Goal: Information Seeking & Learning: Understand process/instructions

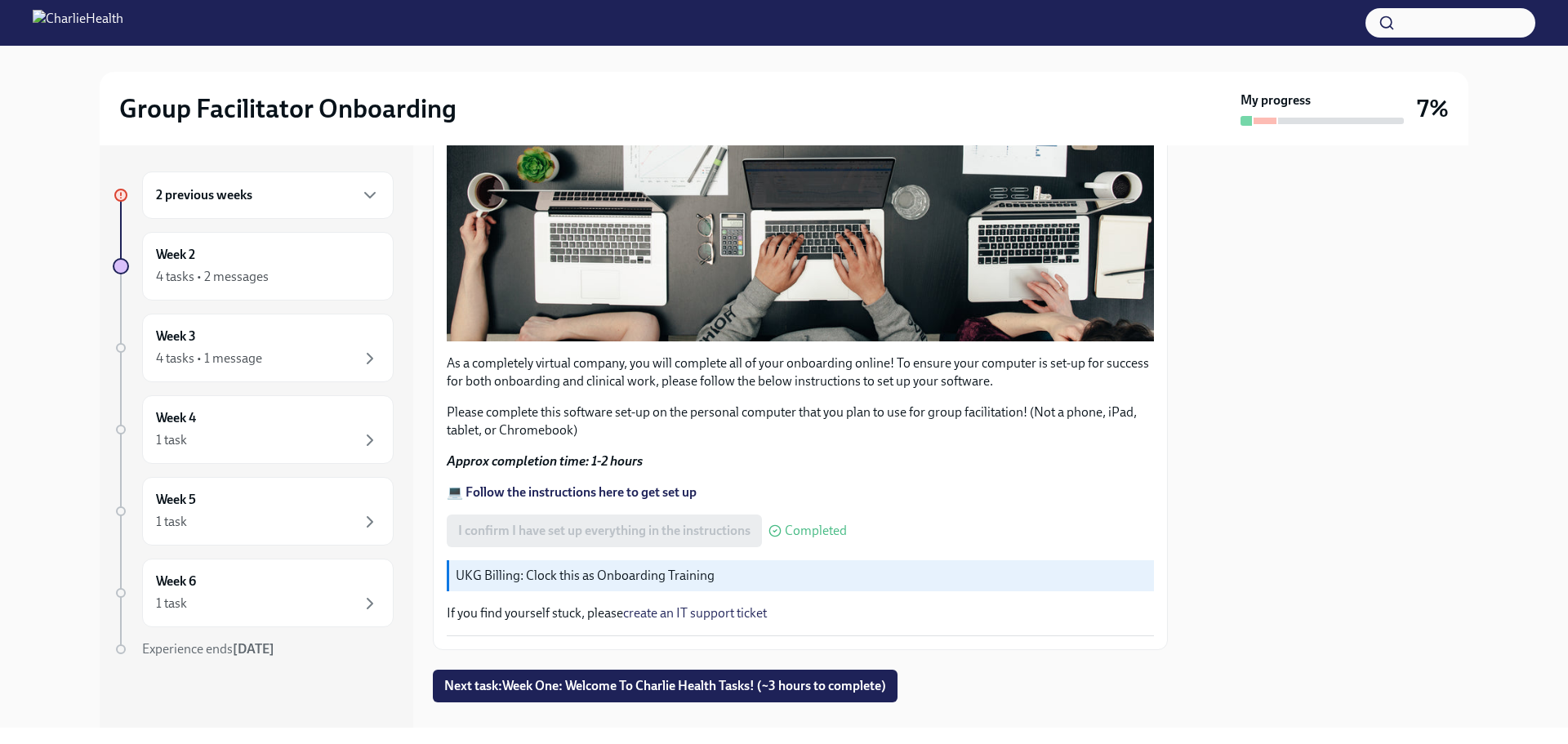
scroll to position [463, 0]
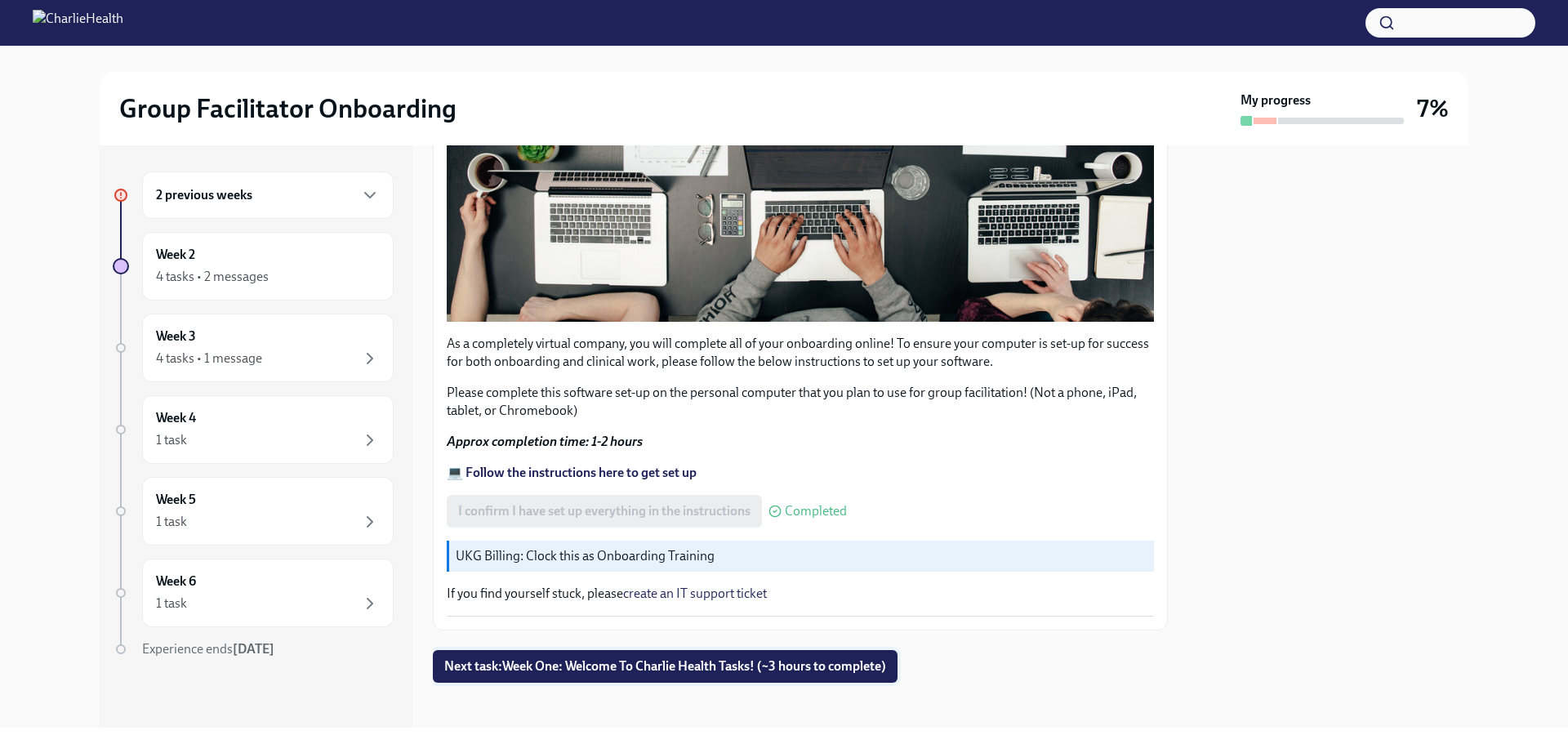
click at [631, 663] on span "Next task : Week One: Welcome To Charlie Health Tasks! (~3 hours to complete)" at bounding box center [664, 667] width 441 height 16
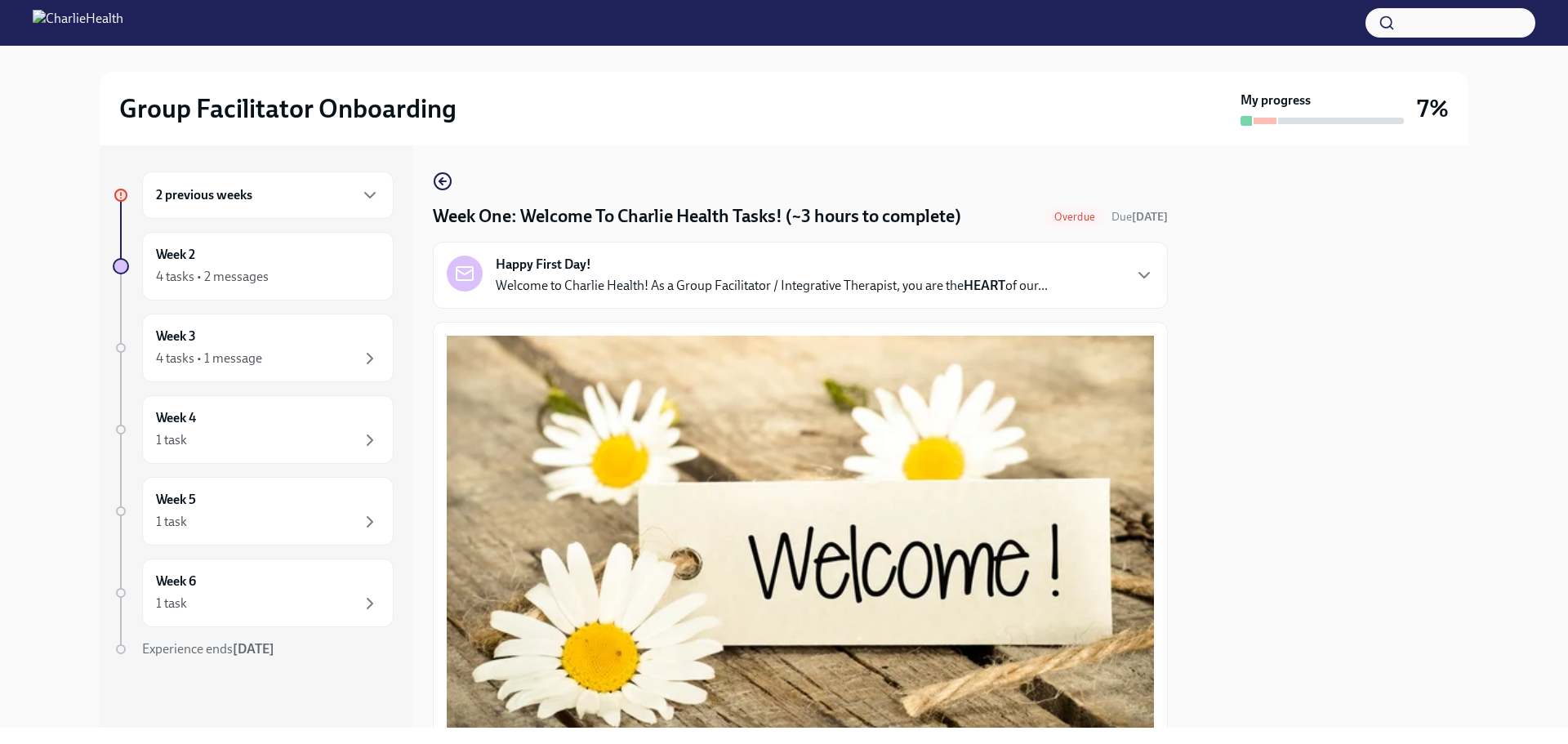
click at [343, 191] on div "2 previous weeks" at bounding box center [268, 195] width 224 height 20
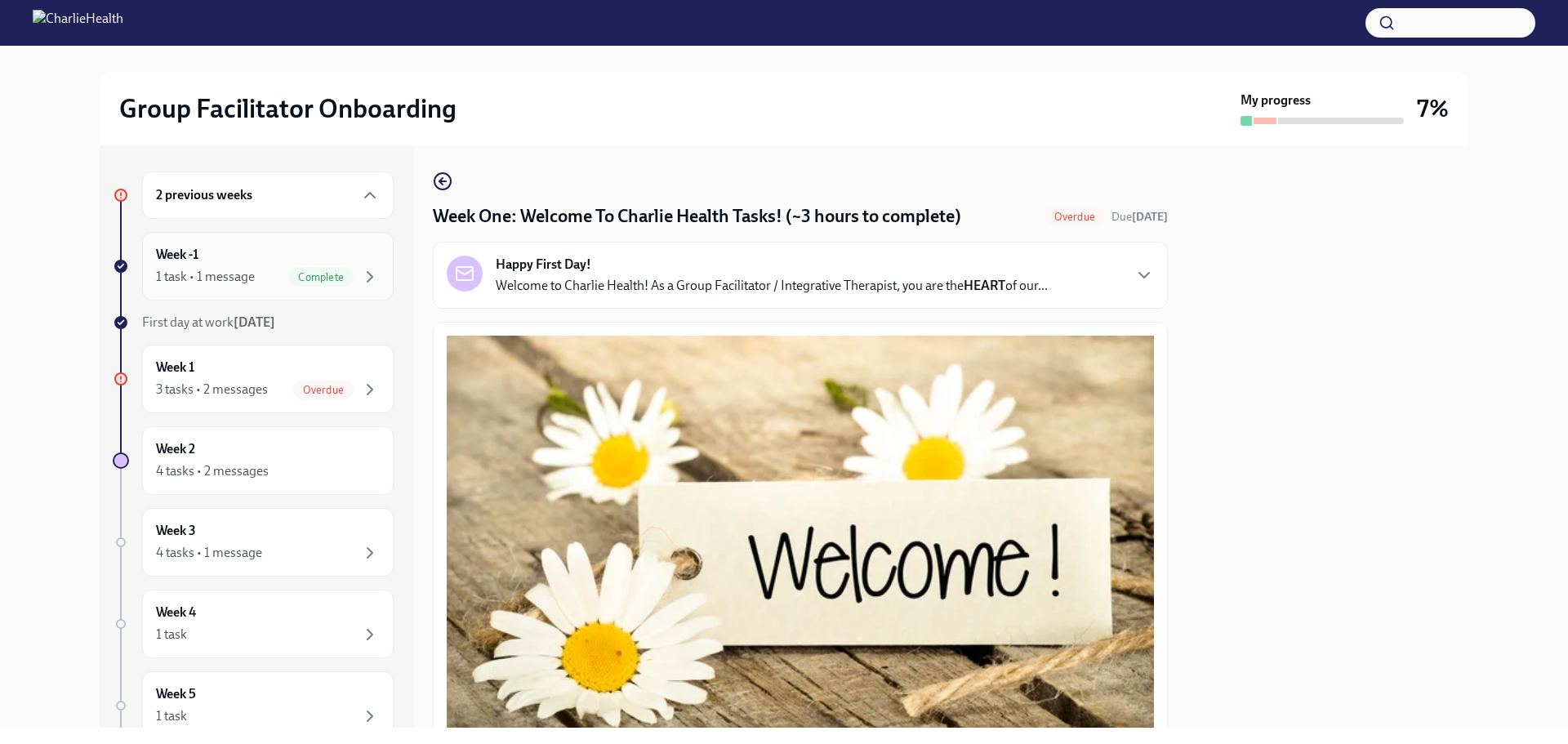
click at [250, 255] on div "Week -1 1 task • 1 message Complete" at bounding box center [268, 266] width 224 height 41
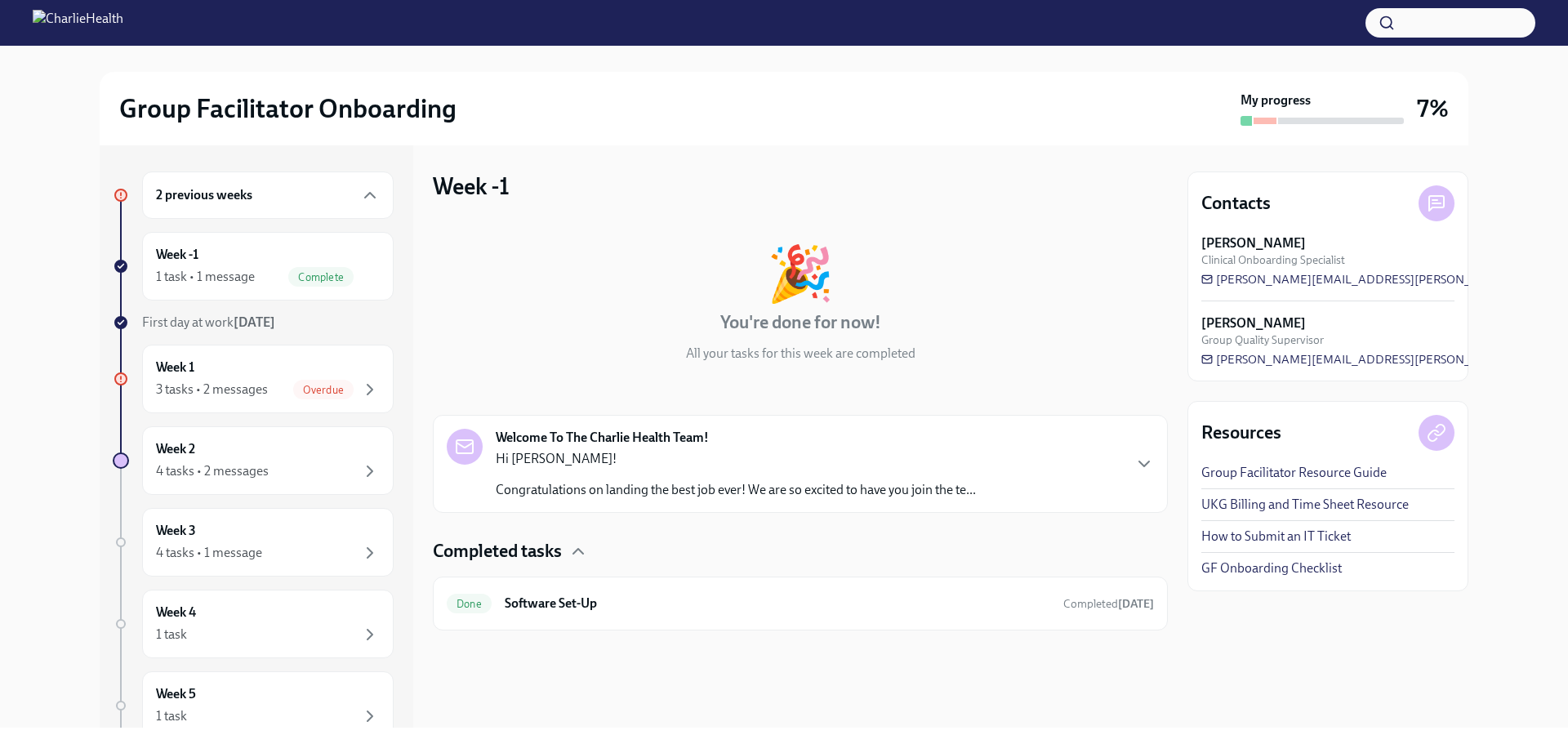
click at [743, 481] on p "Congratulations on landing the best job ever! We are so excited to have you joi…" at bounding box center [736, 490] width 480 height 18
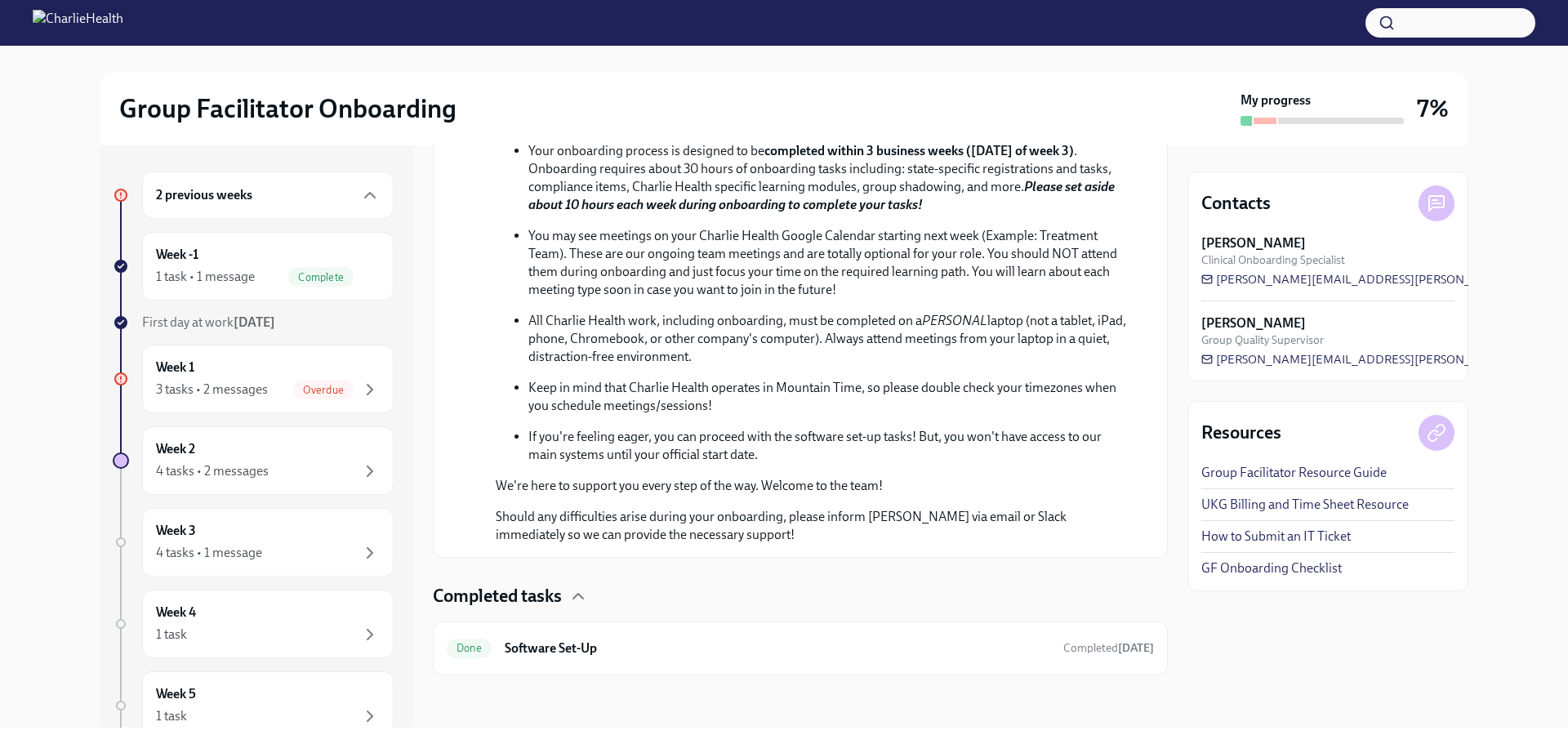
scroll to position [738, 0]
click at [211, 380] on div "3 tasks • 2 messages Overdue" at bounding box center [268, 390] width 224 height 20
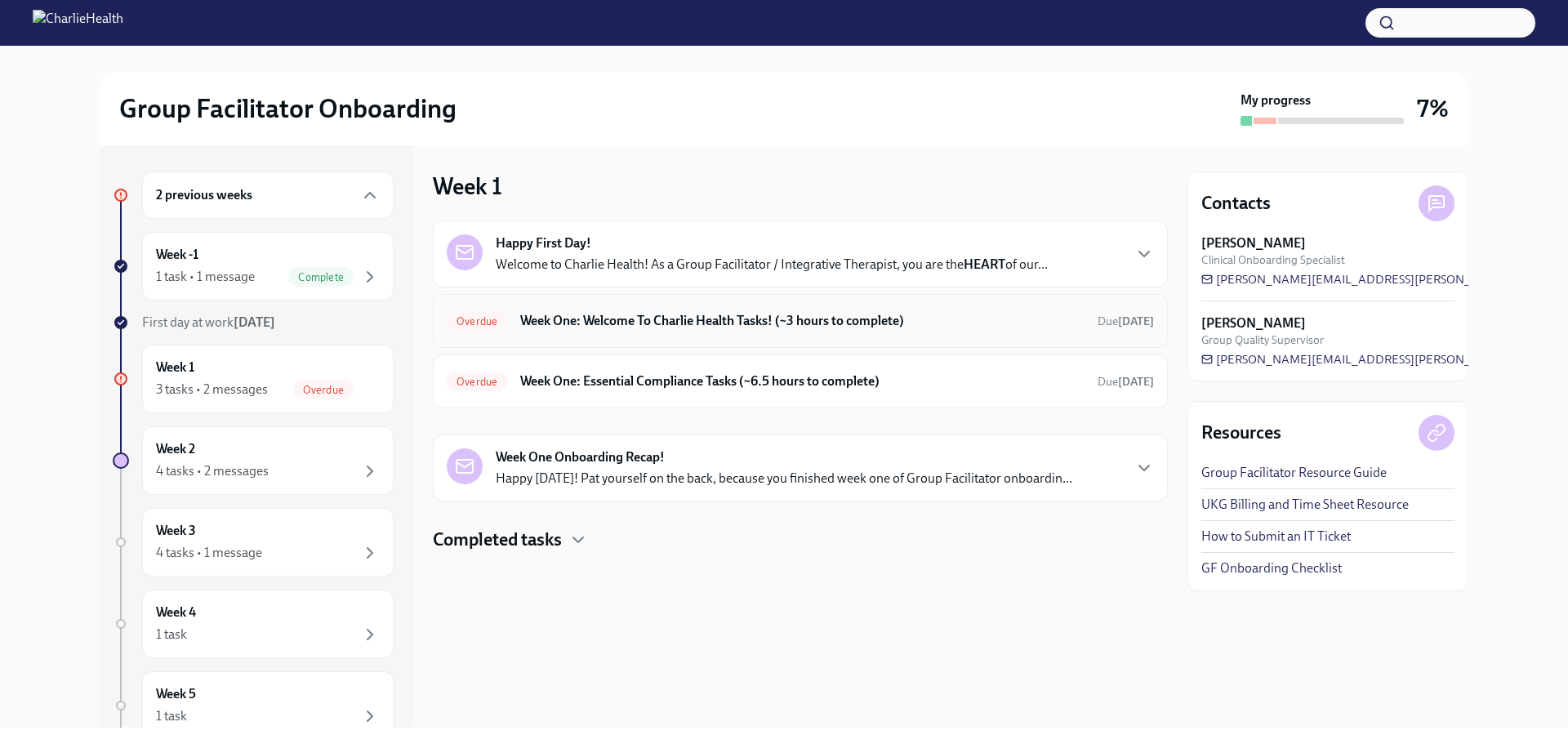
click at [716, 316] on h6 "Week One: Welcome To Charlie Health Tasks! (~3 hours to complete)" at bounding box center [801, 321] width 564 height 18
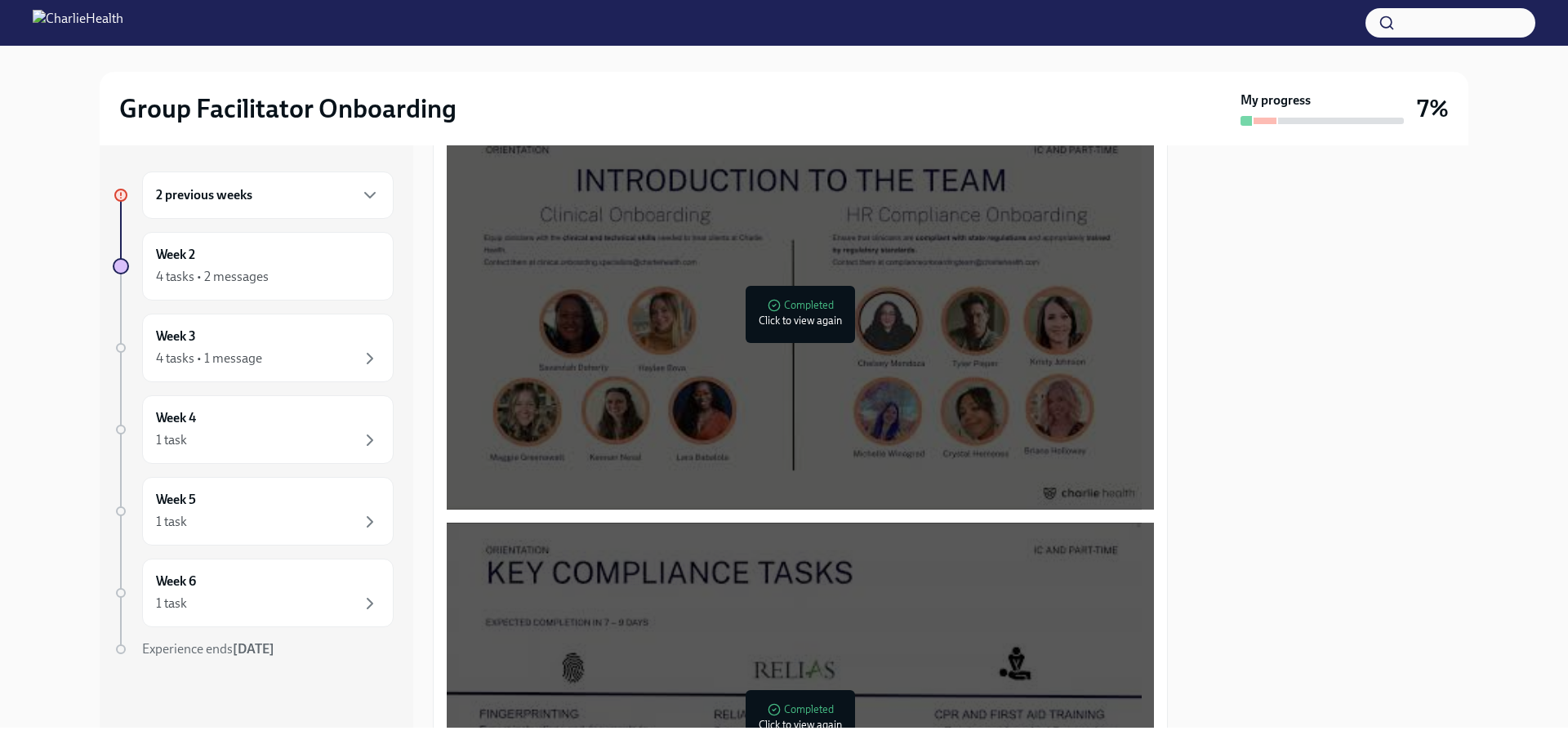
scroll to position [654, 0]
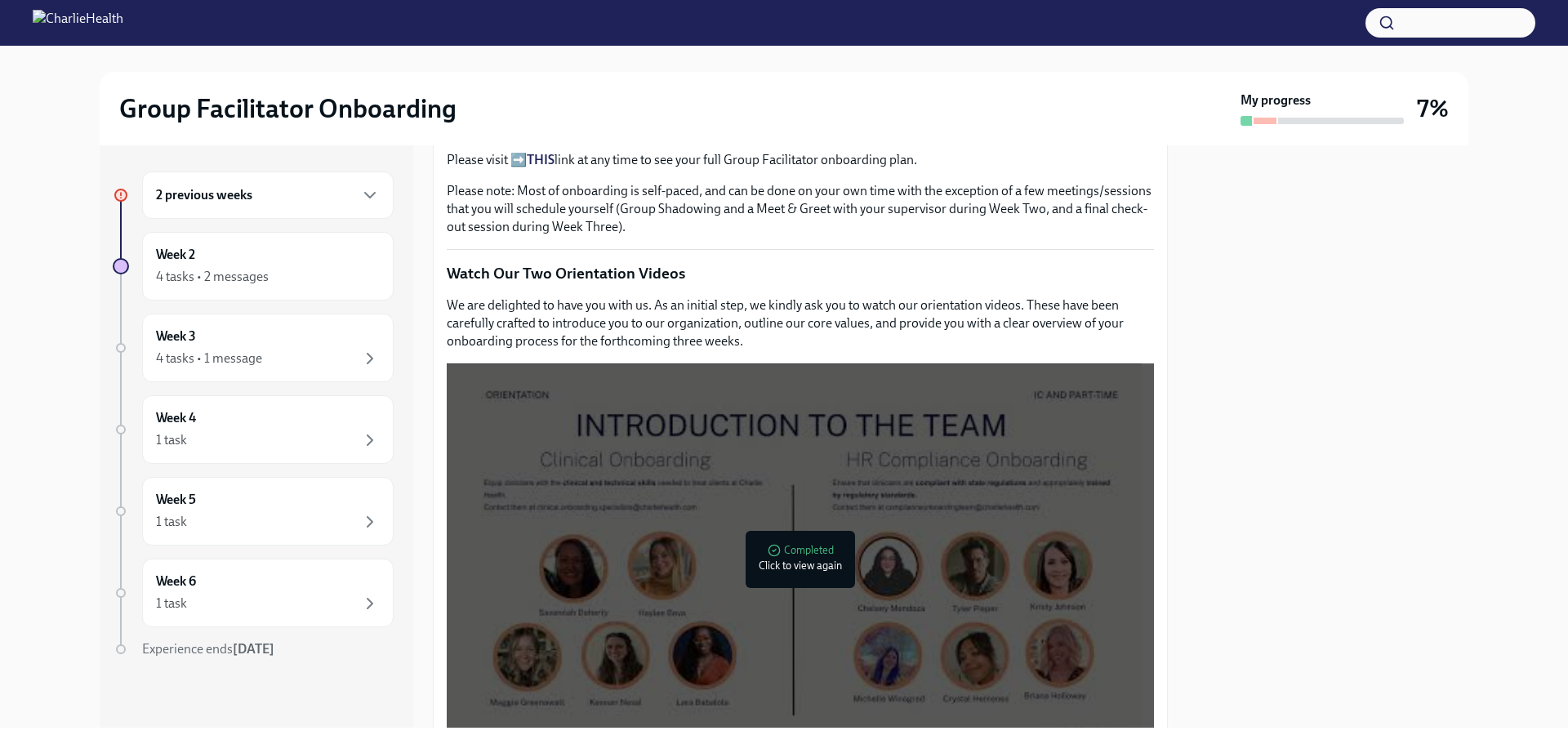
click at [254, 205] on div "2 previous weeks" at bounding box center [268, 195] width 252 height 48
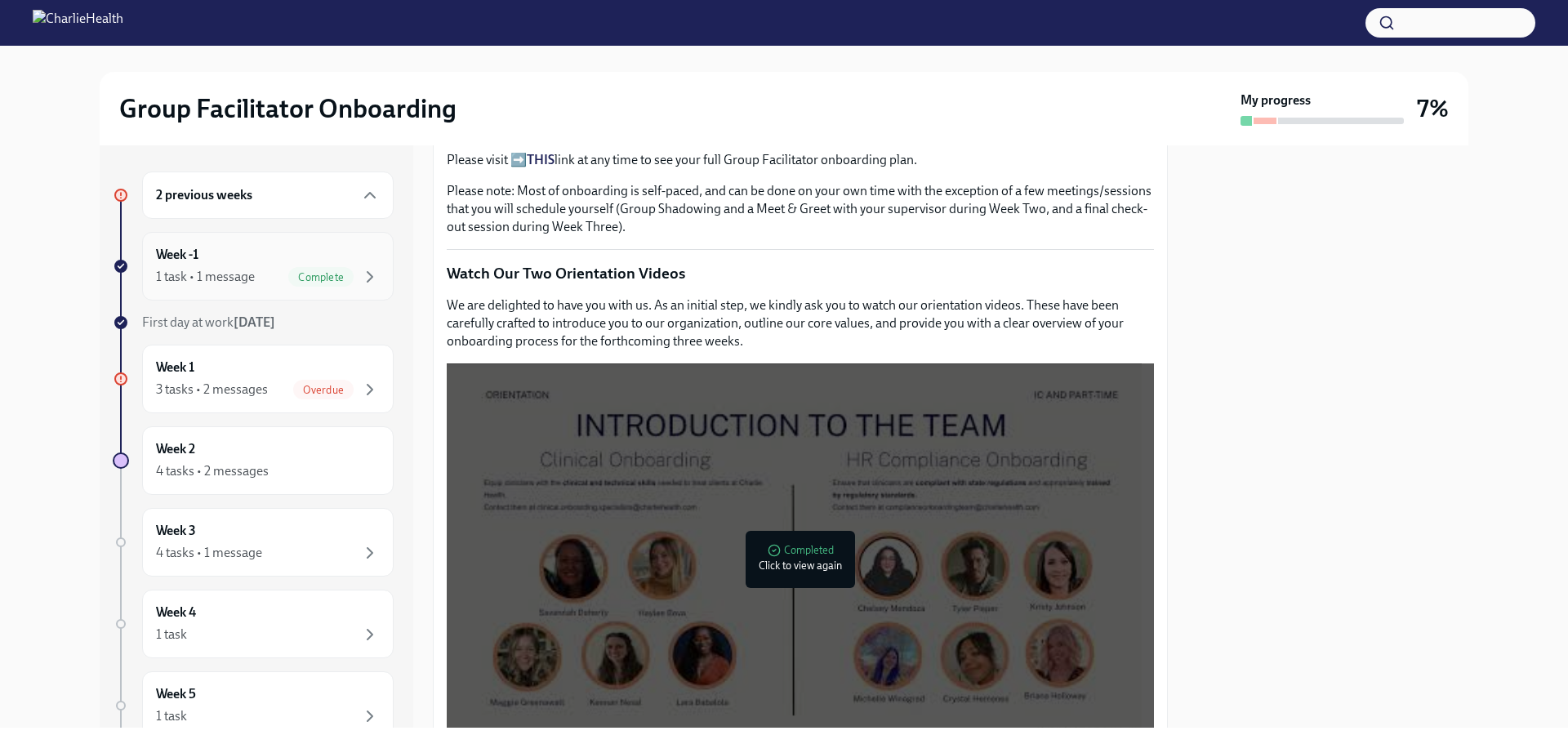
click at [240, 252] on div "Week -1 1 task • 1 message Complete" at bounding box center [268, 266] width 224 height 41
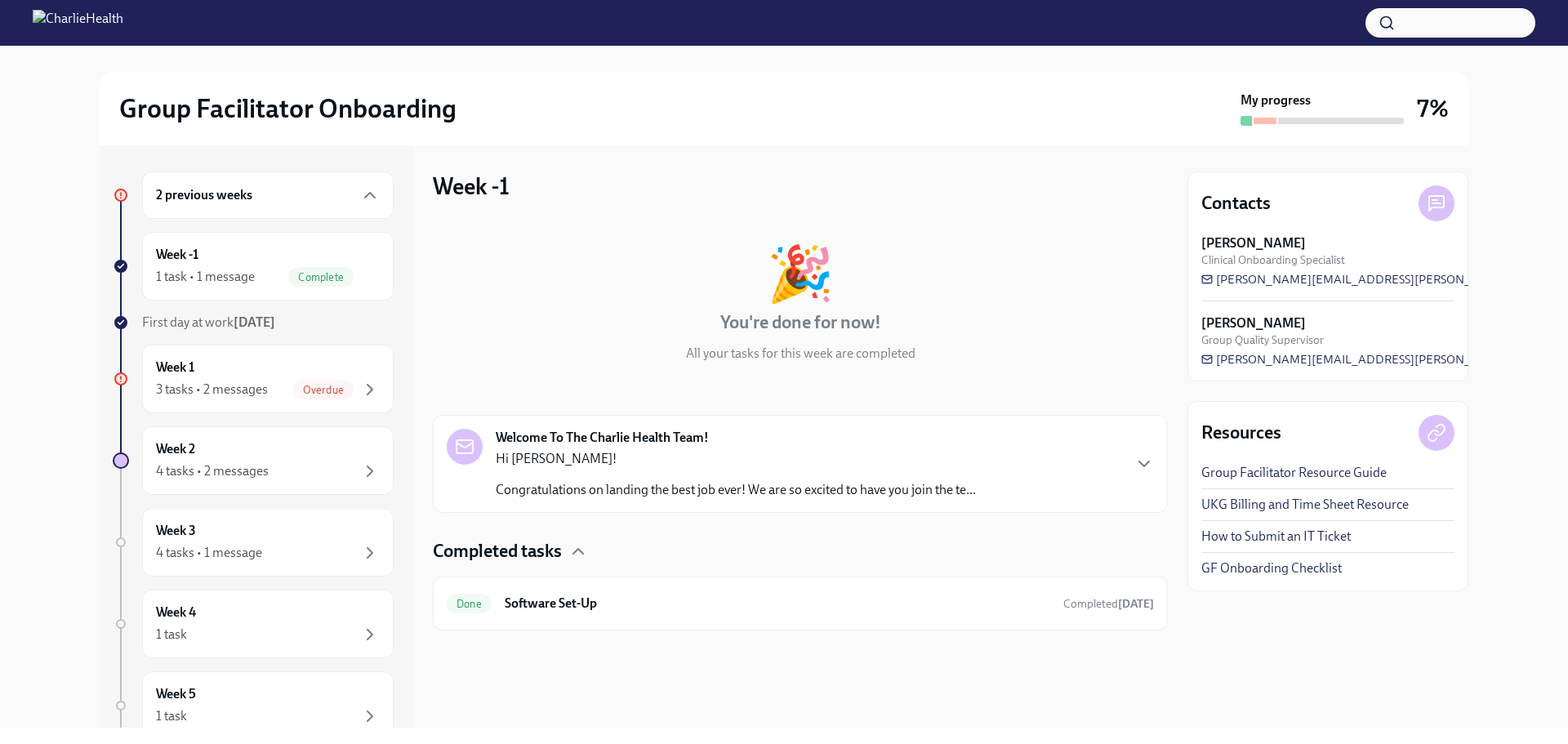
click at [886, 478] on div "Welcome To The Charlie Health Team! Hi [PERSON_NAME]! Congratulations on landin…" at bounding box center [799, 463] width 707 height 70
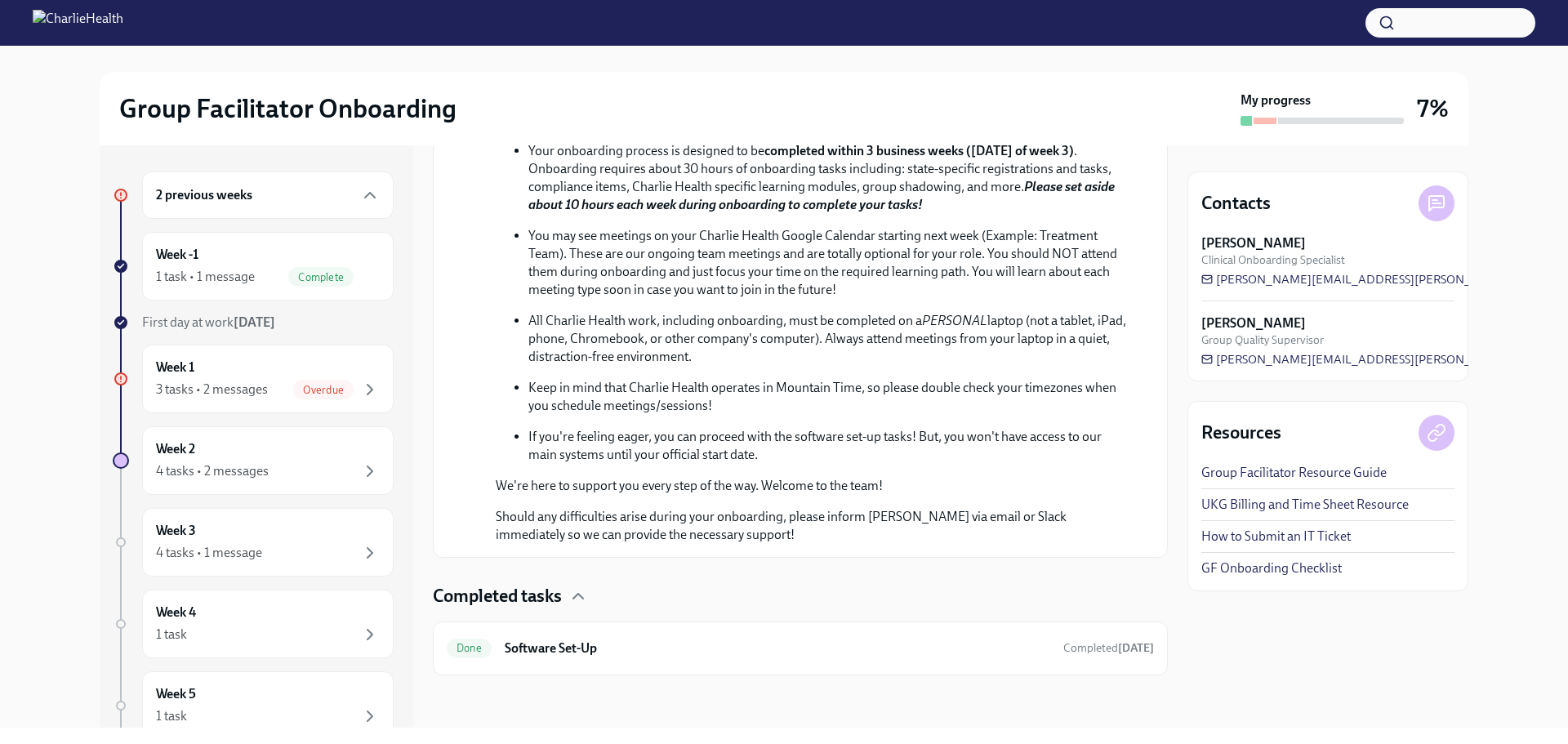
scroll to position [738, 0]
click at [591, 641] on h6 "Software Set-Up" at bounding box center [778, 649] width 545 height 18
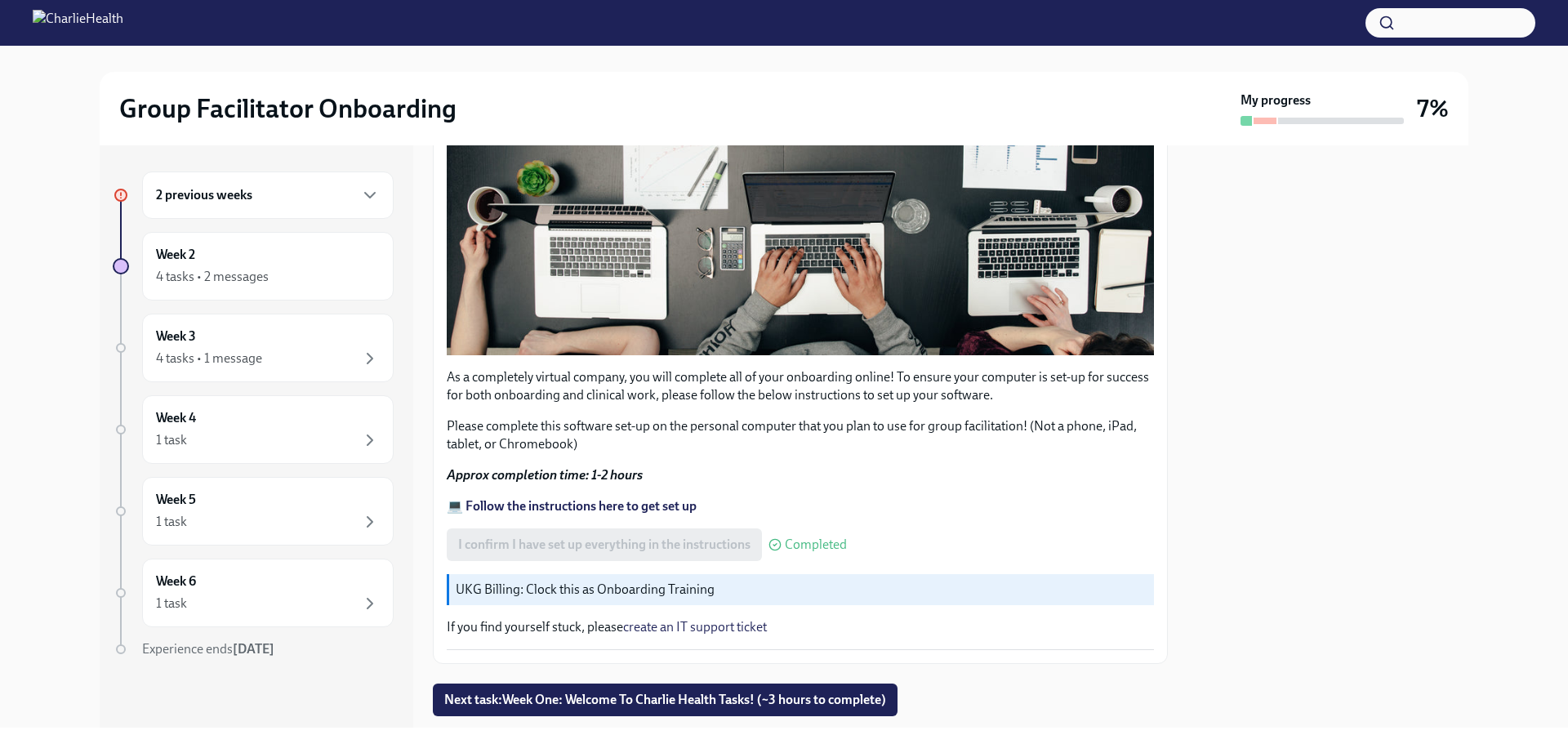
scroll to position [463, 0]
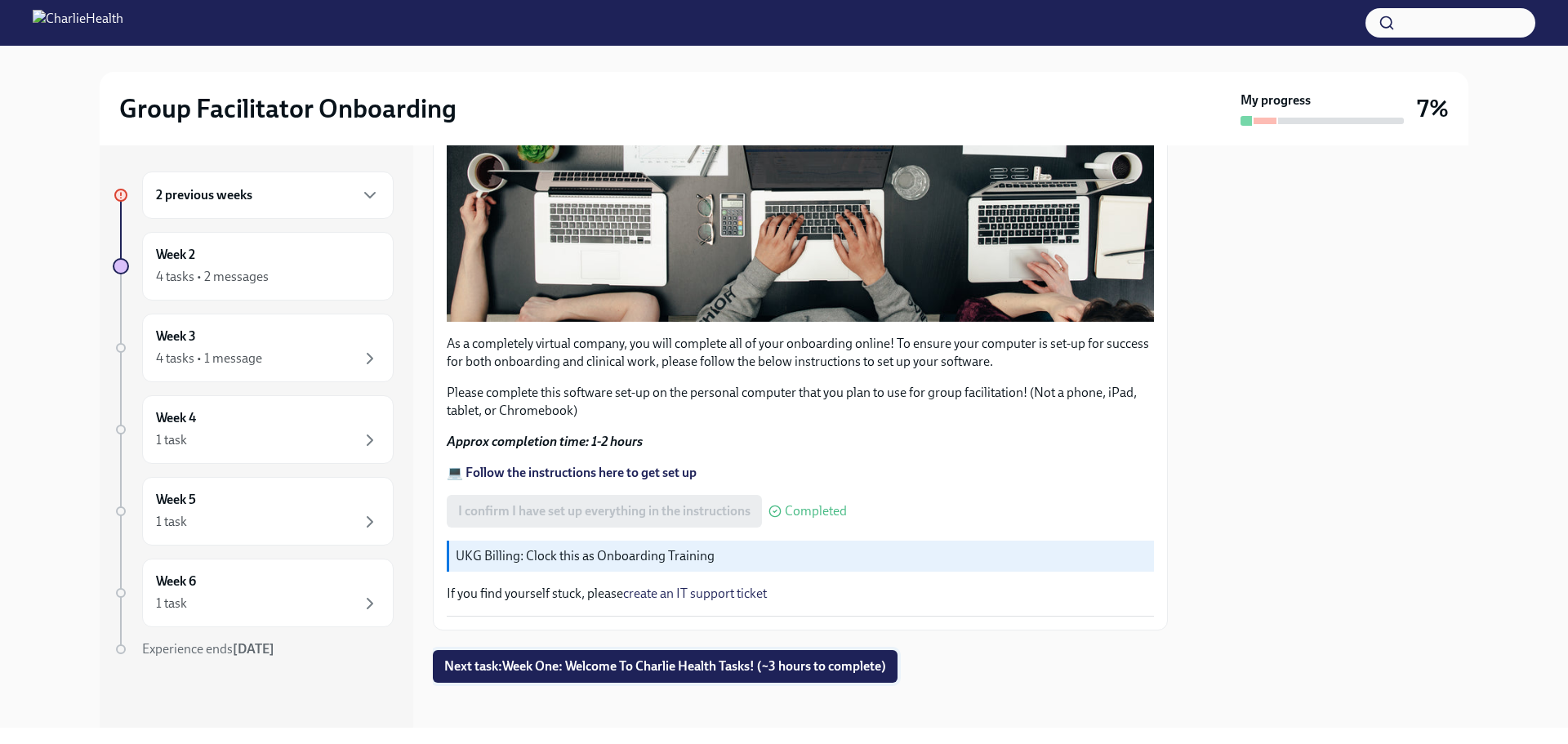
click at [663, 659] on span "Next task : Week One: Welcome To Charlie Health Tasks! (~3 hours to complete)" at bounding box center [664, 667] width 441 height 16
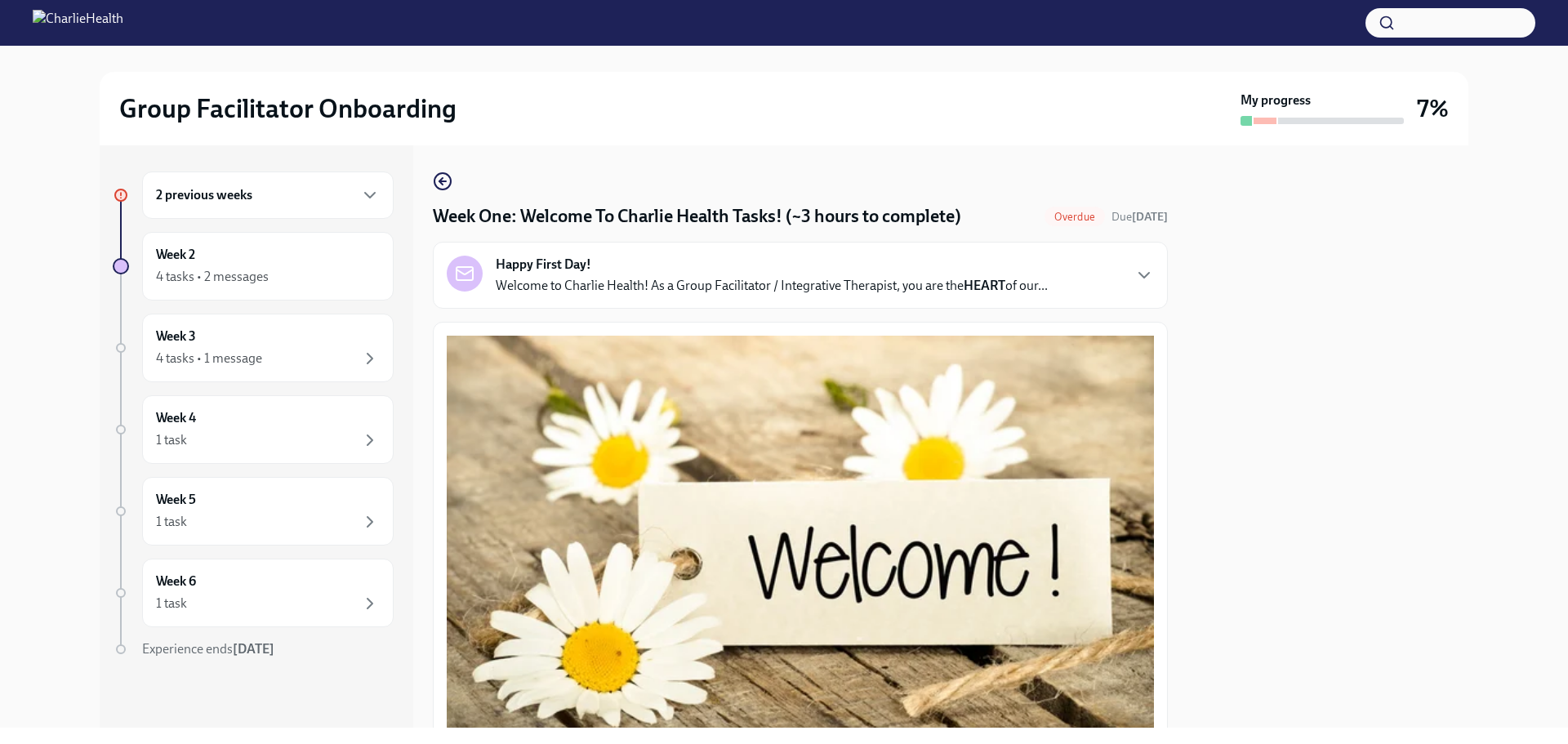
click at [645, 275] on div "Happy First Day! Welcome to Charlie Health! As a Group Facilitator / Integrativ…" at bounding box center [772, 276] width 552 height 40
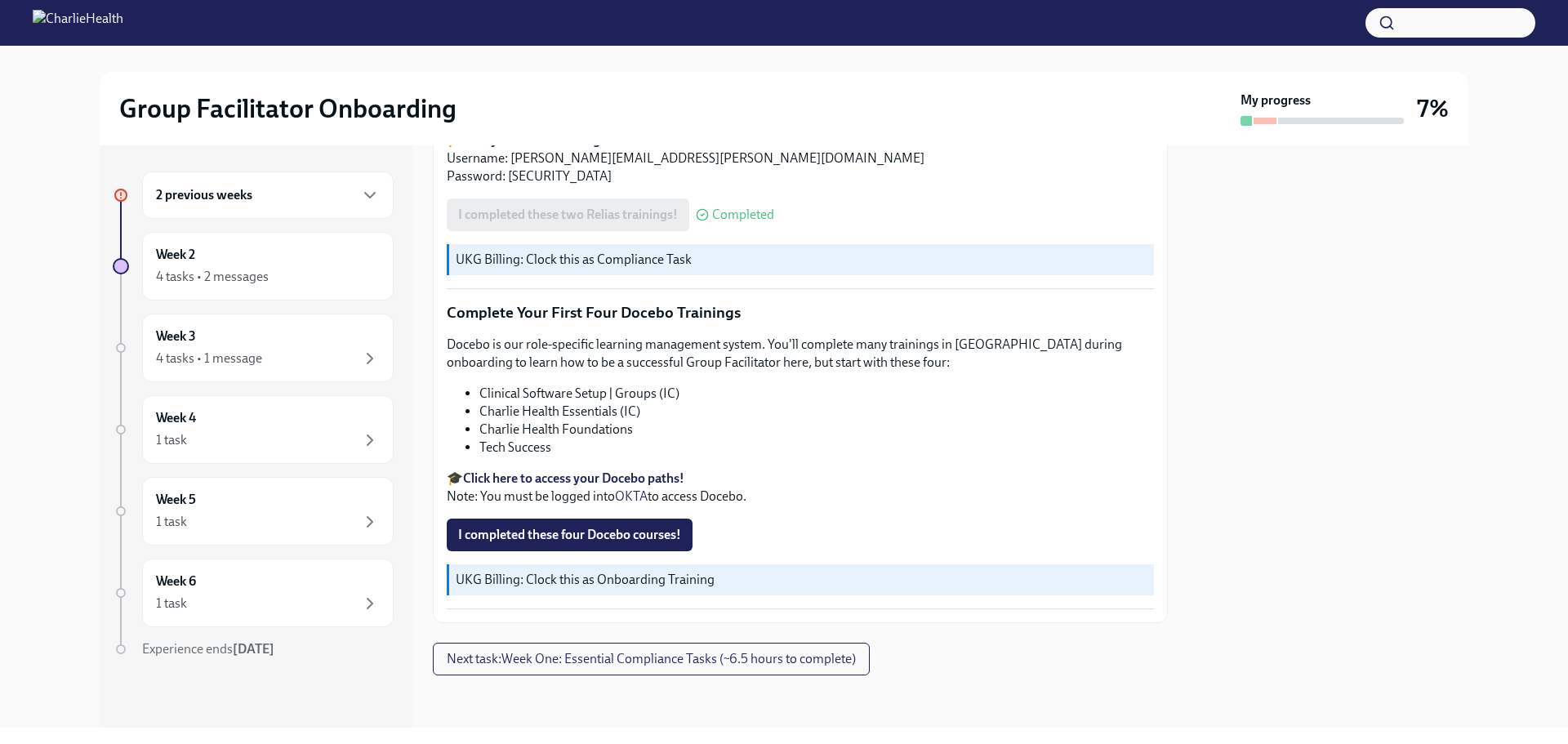
scroll to position [2916, 0]
drag, startPoint x: 682, startPoint y: 661, endPoint x: 728, endPoint y: 656, distance: 46.3
click at [682, 662] on span "Next task : Week One: Essential Compliance Tasks (~6.5 hours to complete)" at bounding box center [651, 659] width 410 height 16
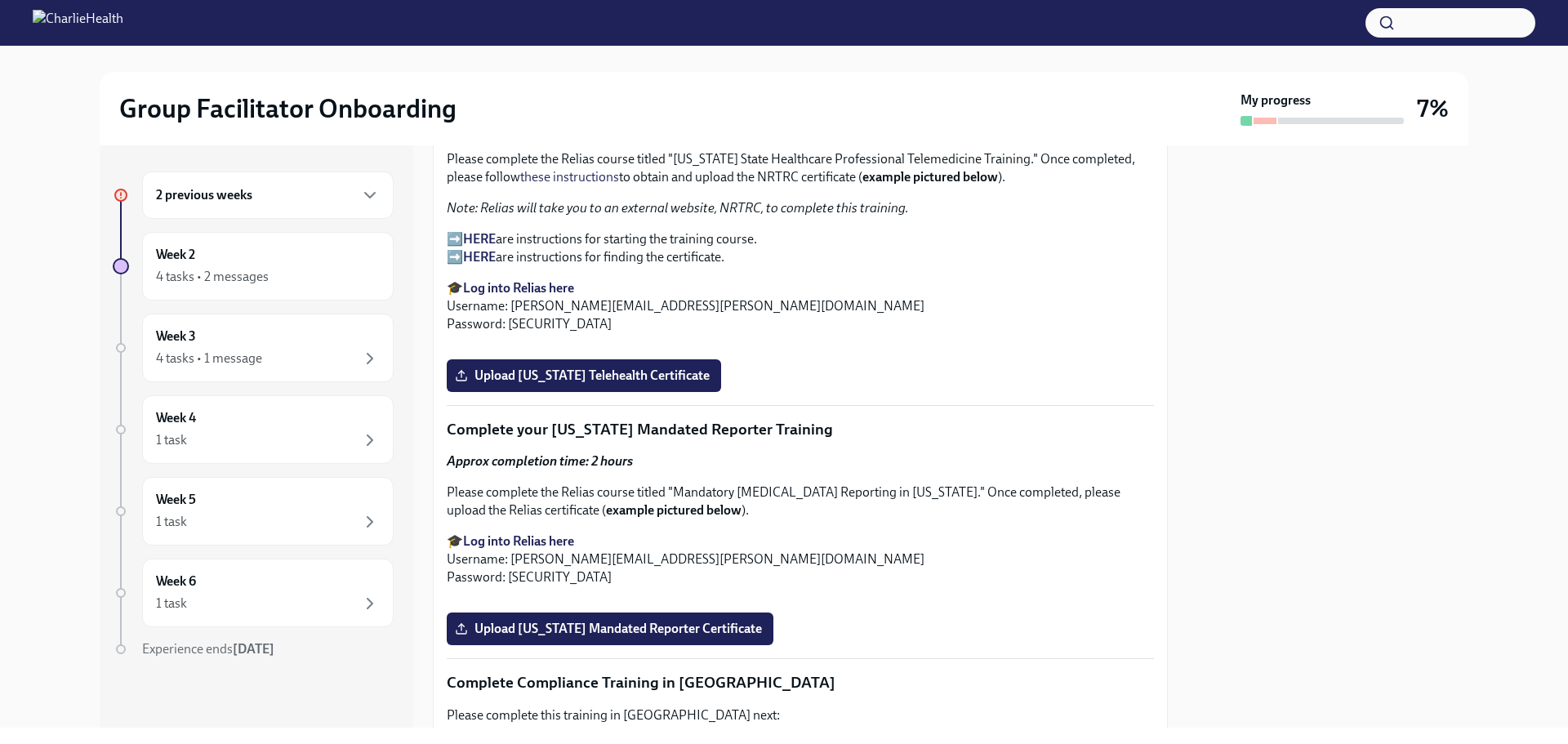
scroll to position [2778, 0]
